Goal: Task Accomplishment & Management: Manage account settings

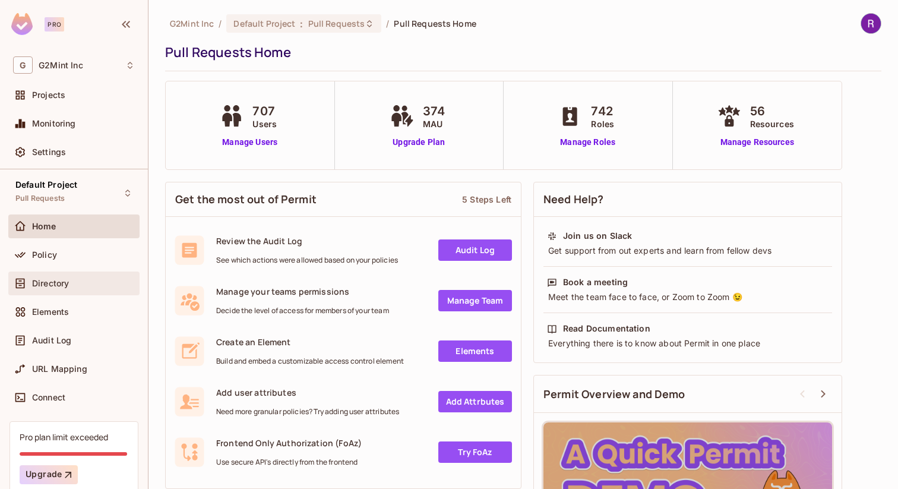
click at [61, 283] on span "Directory" at bounding box center [50, 282] width 37 height 9
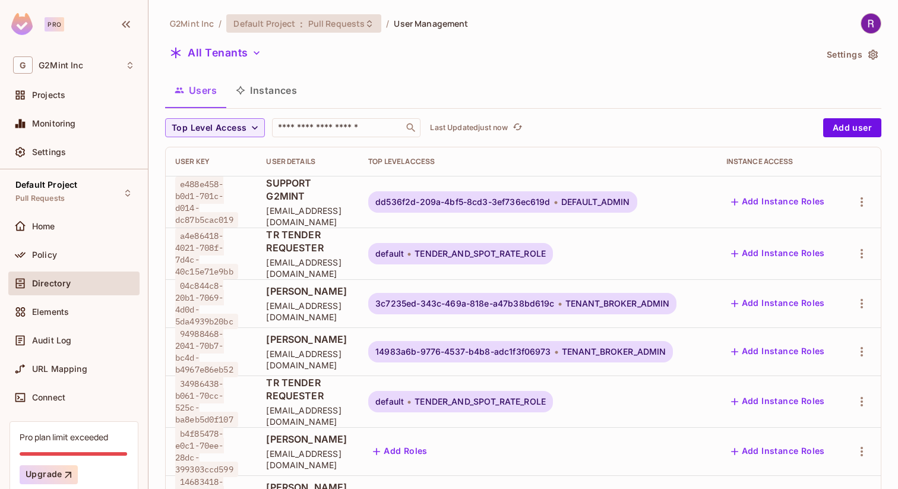
click at [300, 32] on div "Default Project : Pull Requests" at bounding box center [303, 23] width 155 height 18
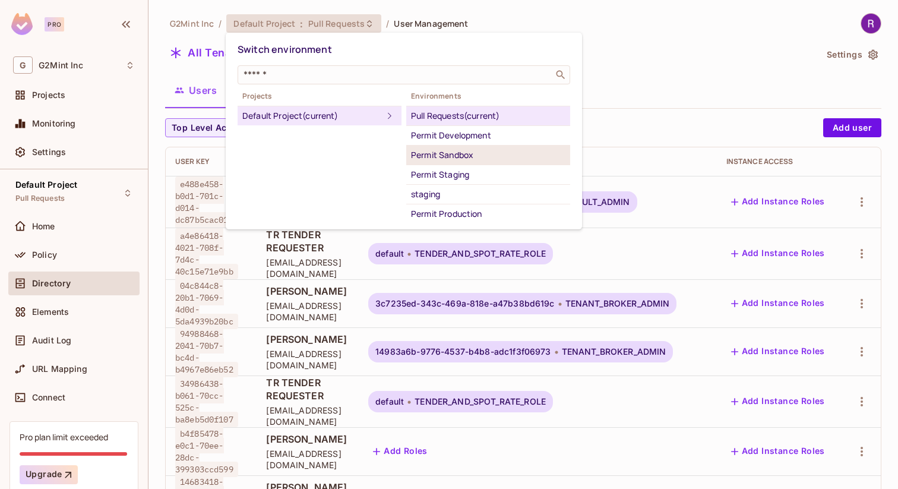
click at [449, 155] on div "Permit Sandbox" at bounding box center [488, 155] width 154 height 14
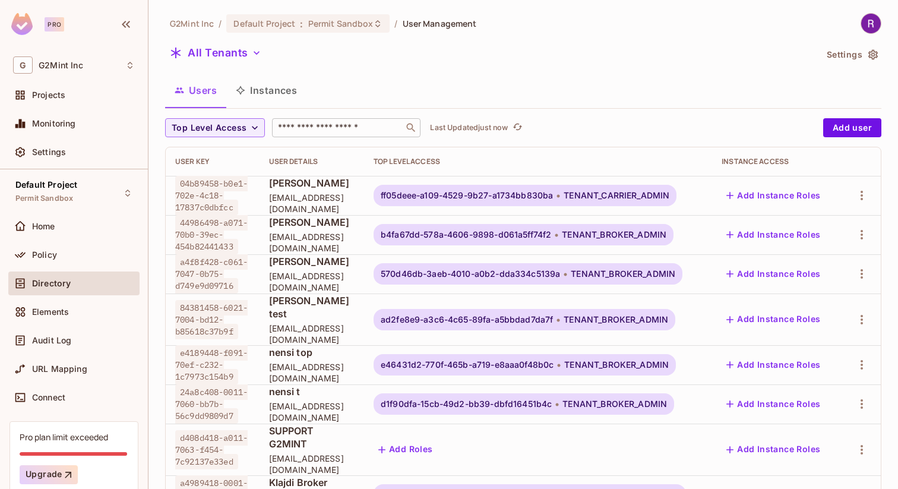
click at [327, 121] on div "​" at bounding box center [346, 127] width 148 height 19
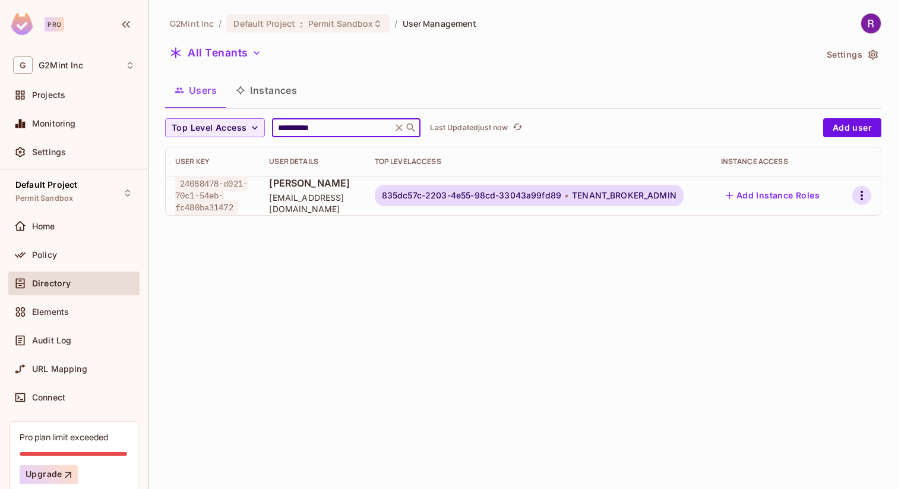
type input "**********"
click at [854, 194] on icon "button" at bounding box center [861, 195] width 14 height 14
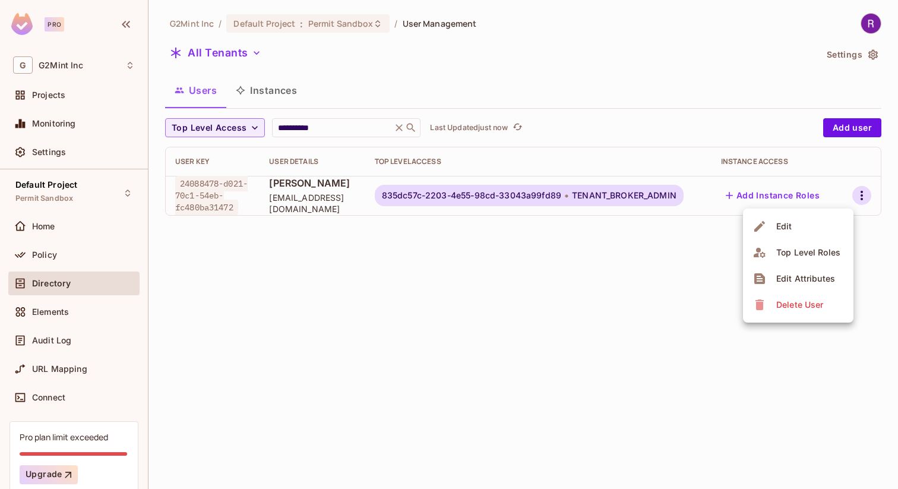
click at [803, 277] on div "Edit Attributes" at bounding box center [805, 279] width 59 height 12
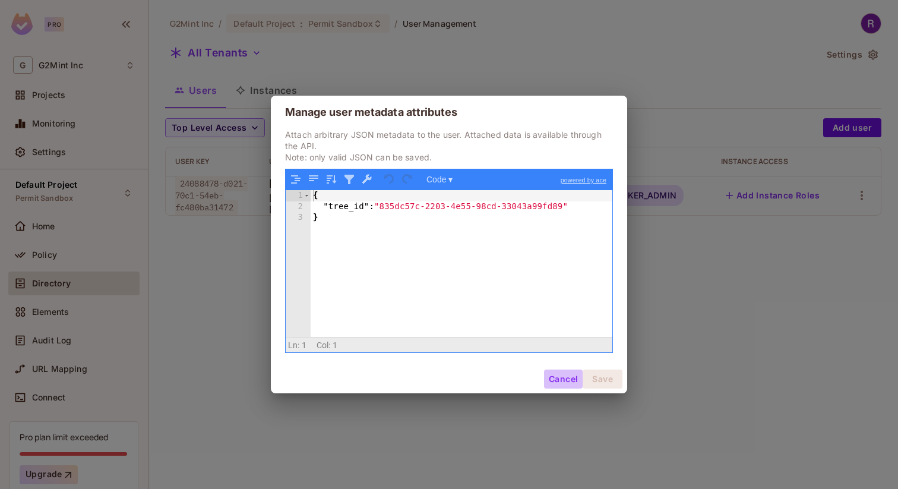
click at [557, 376] on button "Cancel" at bounding box center [563, 378] width 39 height 19
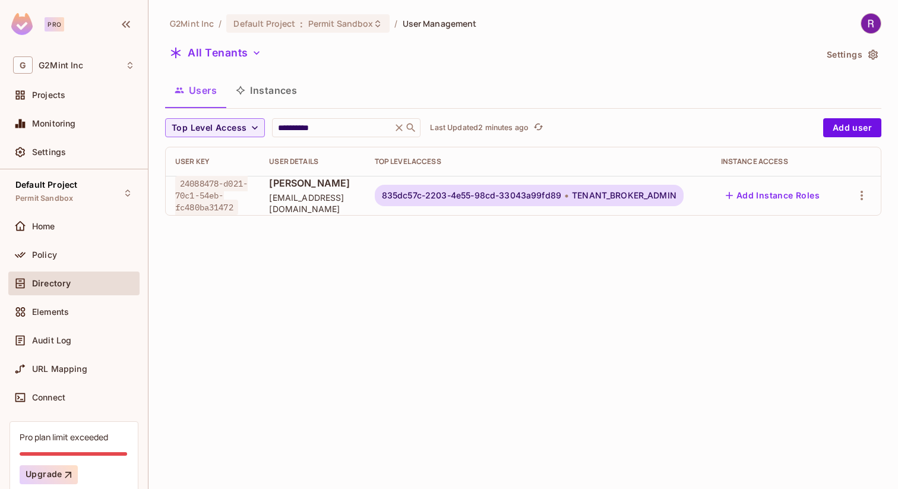
click at [563, 87] on div "Users Instances" at bounding box center [523, 90] width 716 height 30
